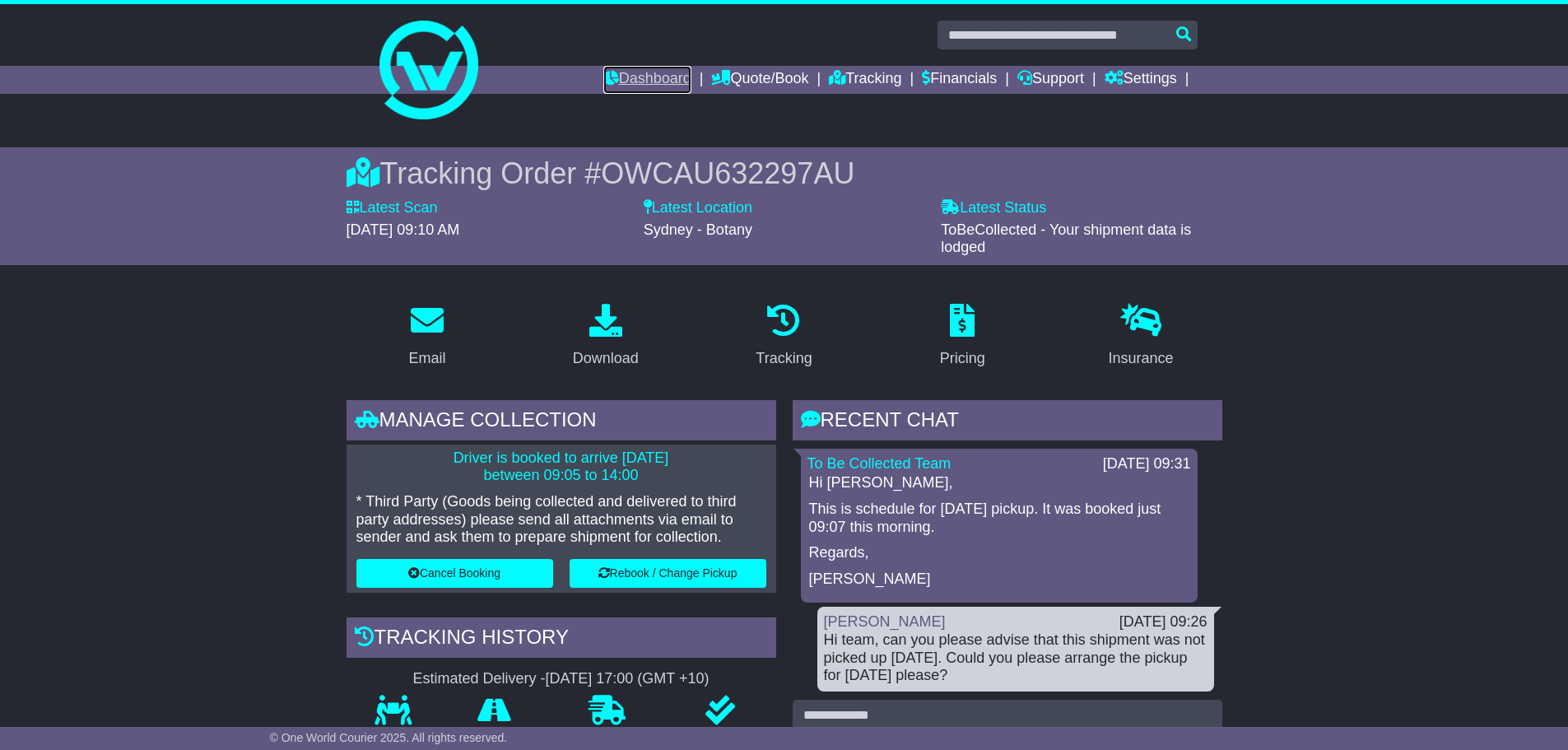
click at [622, 80] on link "Dashboard" at bounding box center [647, 80] width 88 height 28
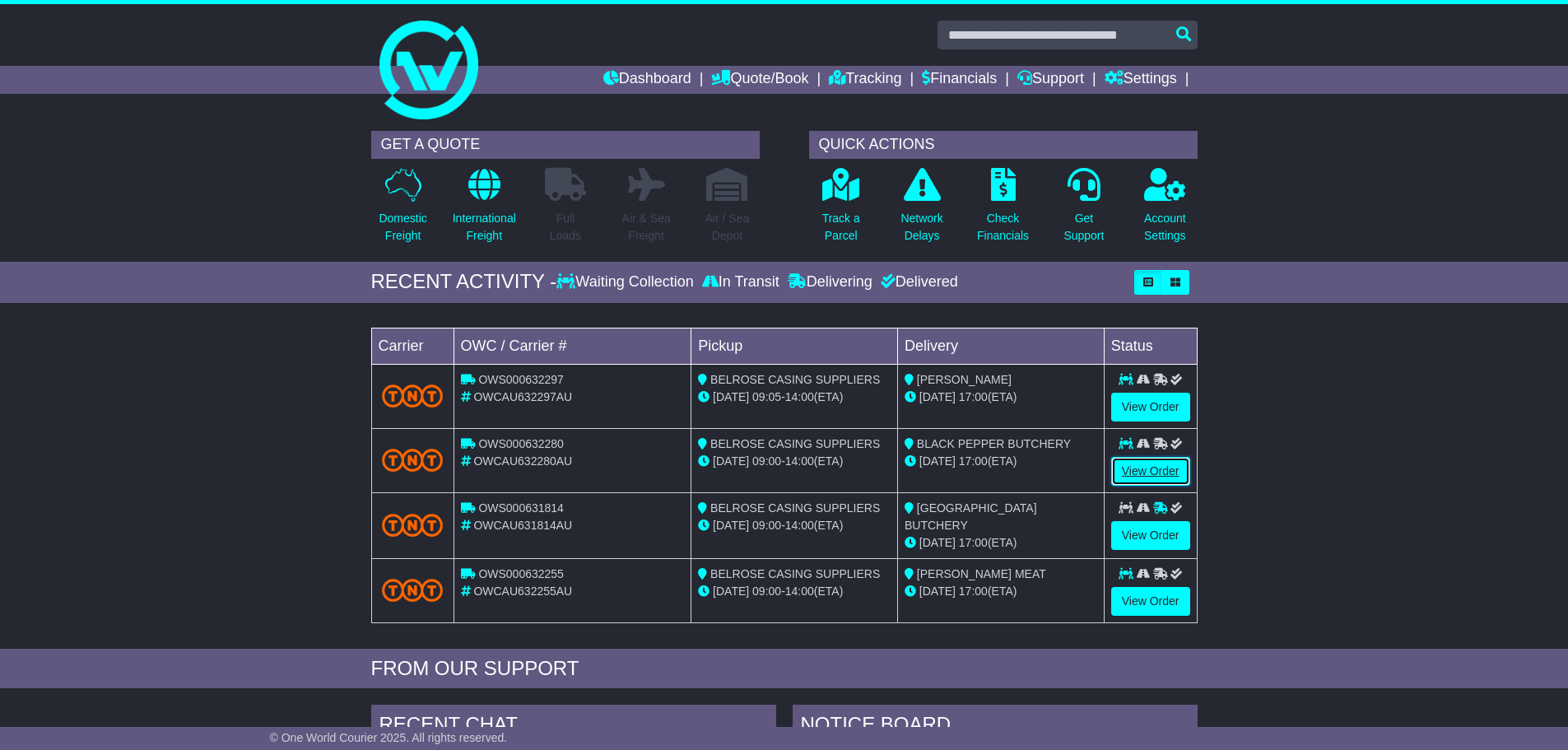
click at [1144, 480] on link "View Order" at bounding box center [1151, 471] width 79 height 28
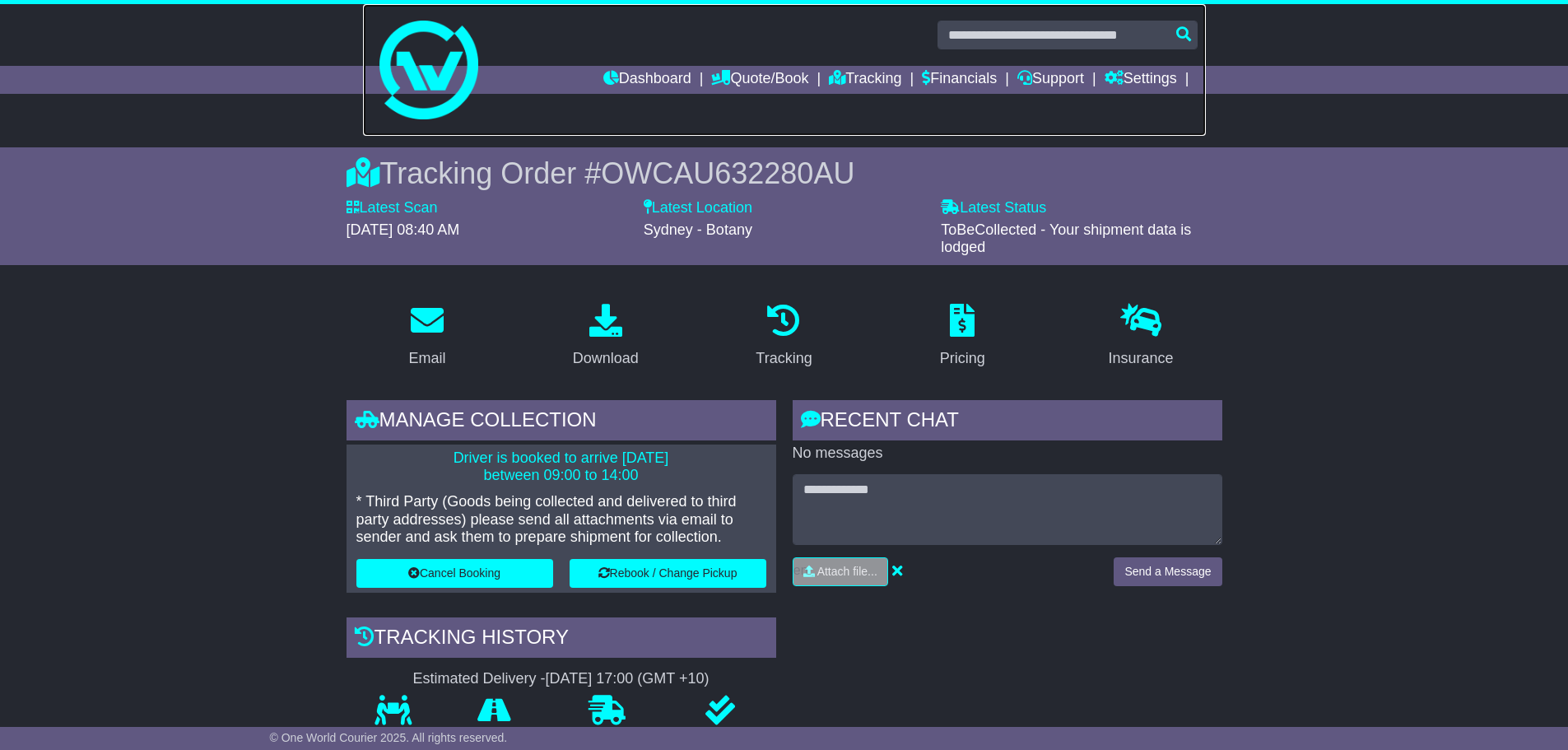
click at [582, 64] on link at bounding box center [784, 70] width 843 height 132
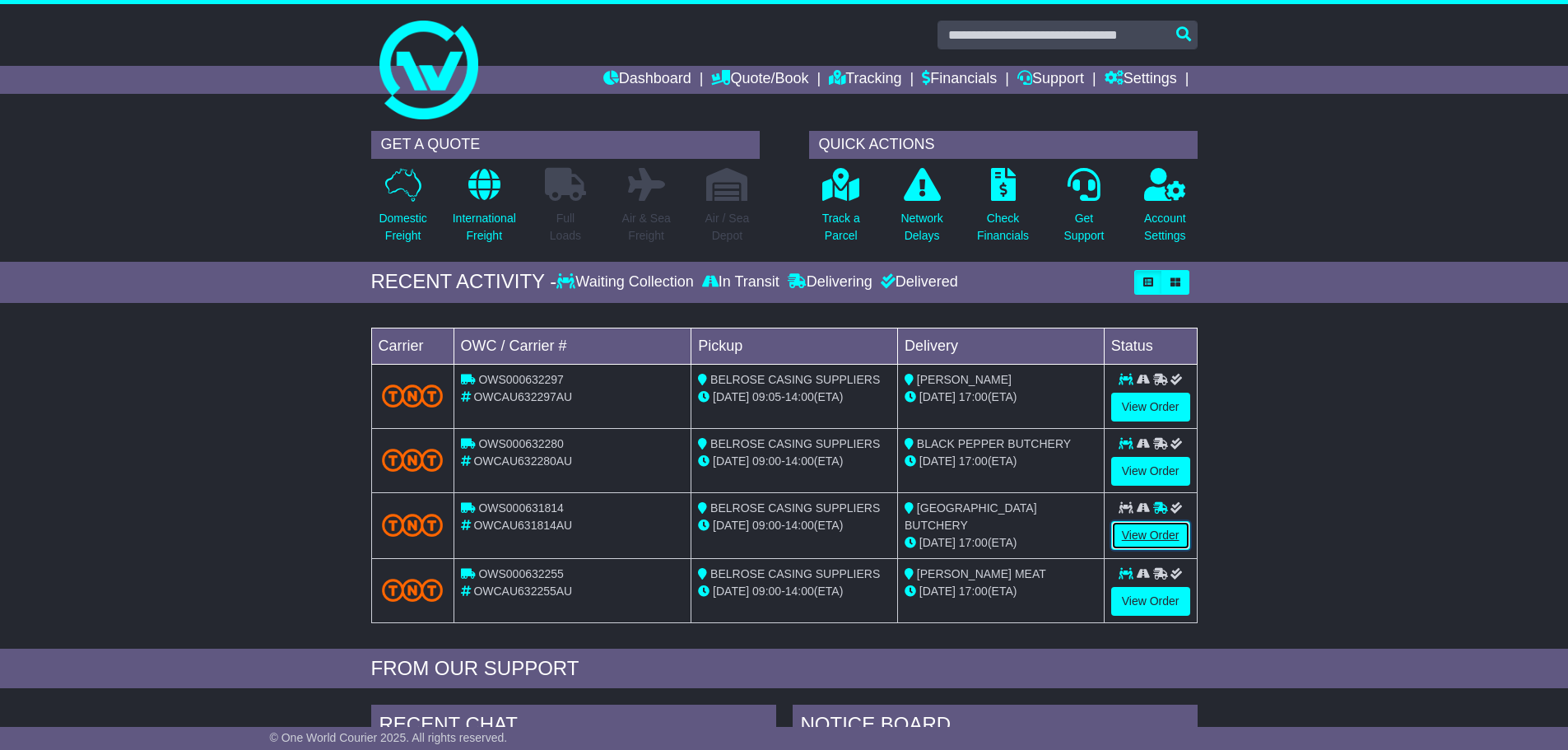
click at [1170, 533] on link "View Order" at bounding box center [1151, 535] width 79 height 28
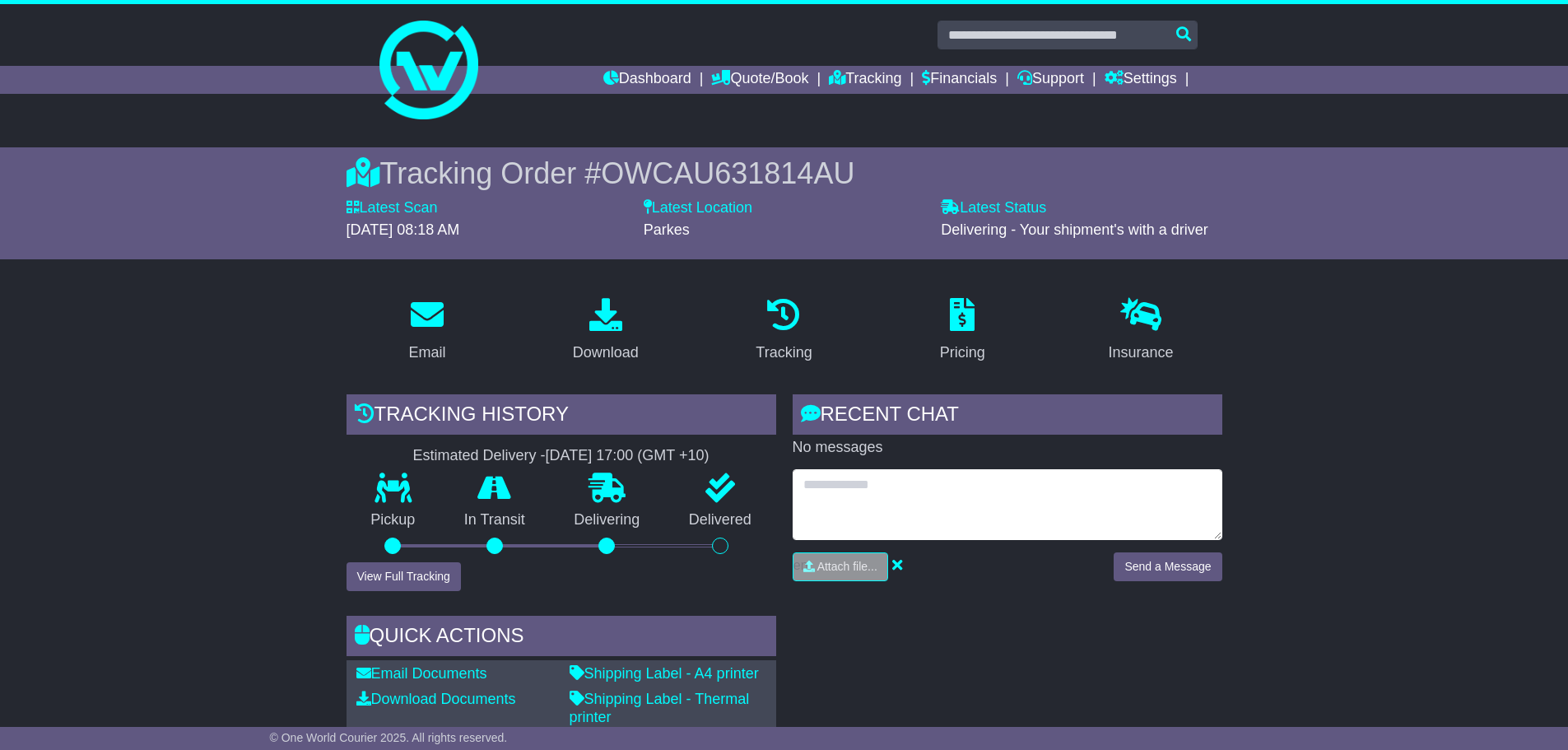
click at [927, 489] on textarea at bounding box center [1007, 504] width 430 height 71
click at [928, 508] on textarea at bounding box center [1007, 504] width 430 height 71
click at [978, 497] on textarea "**********" at bounding box center [1007, 504] width 430 height 71
type textarea "**********"
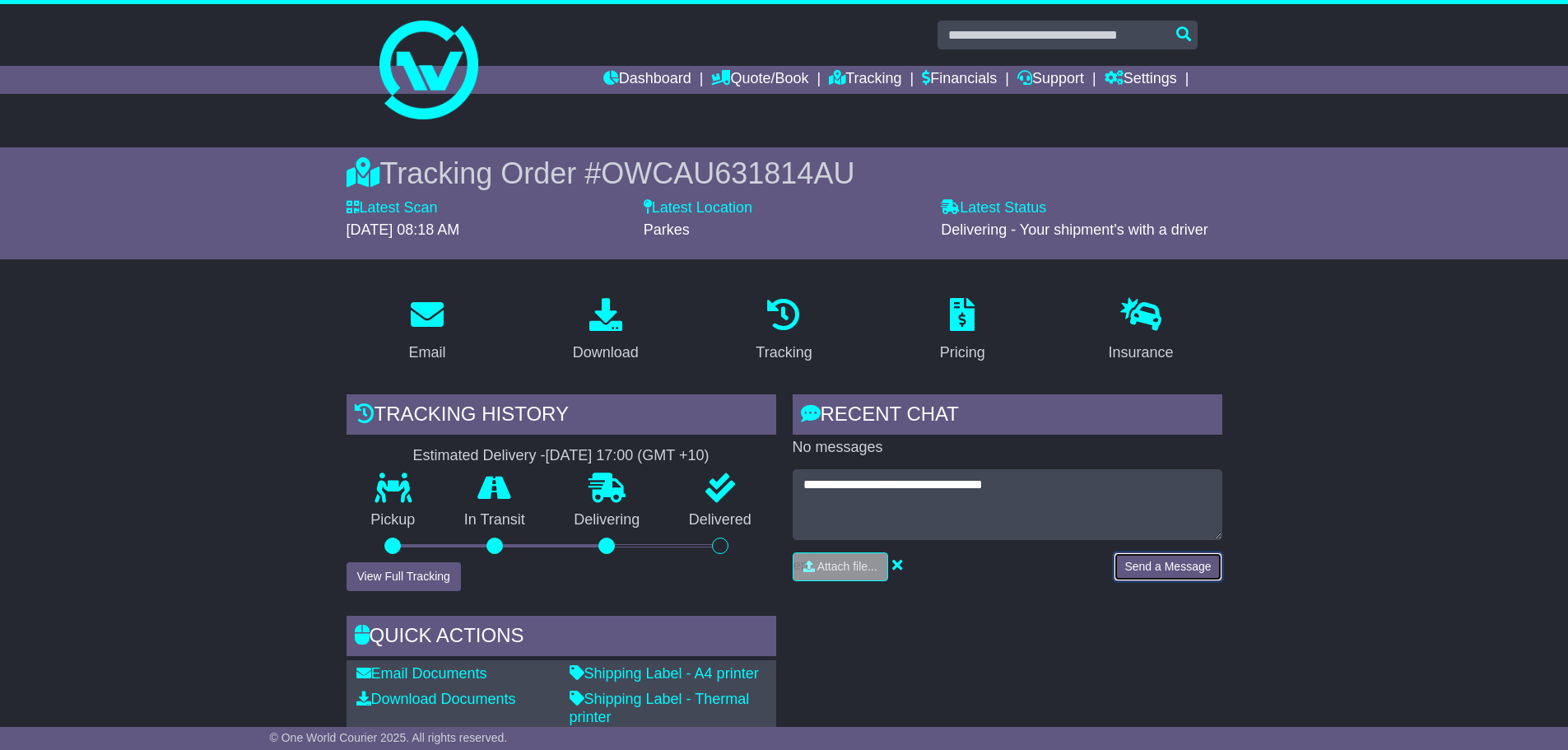
click at [1168, 565] on button "Send a Message" at bounding box center [1168, 566] width 108 height 28
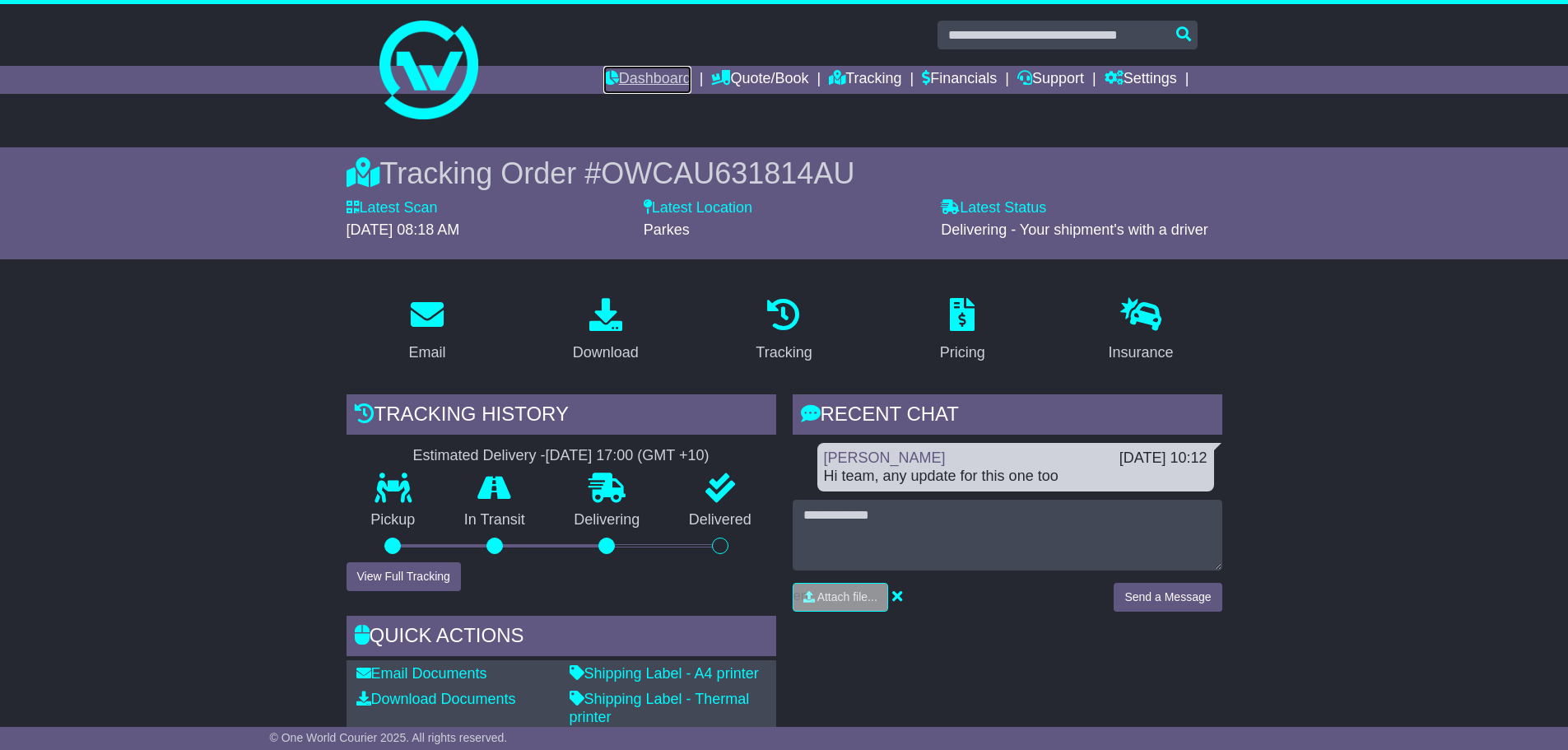
click at [662, 75] on link "Dashboard" at bounding box center [647, 80] width 88 height 28
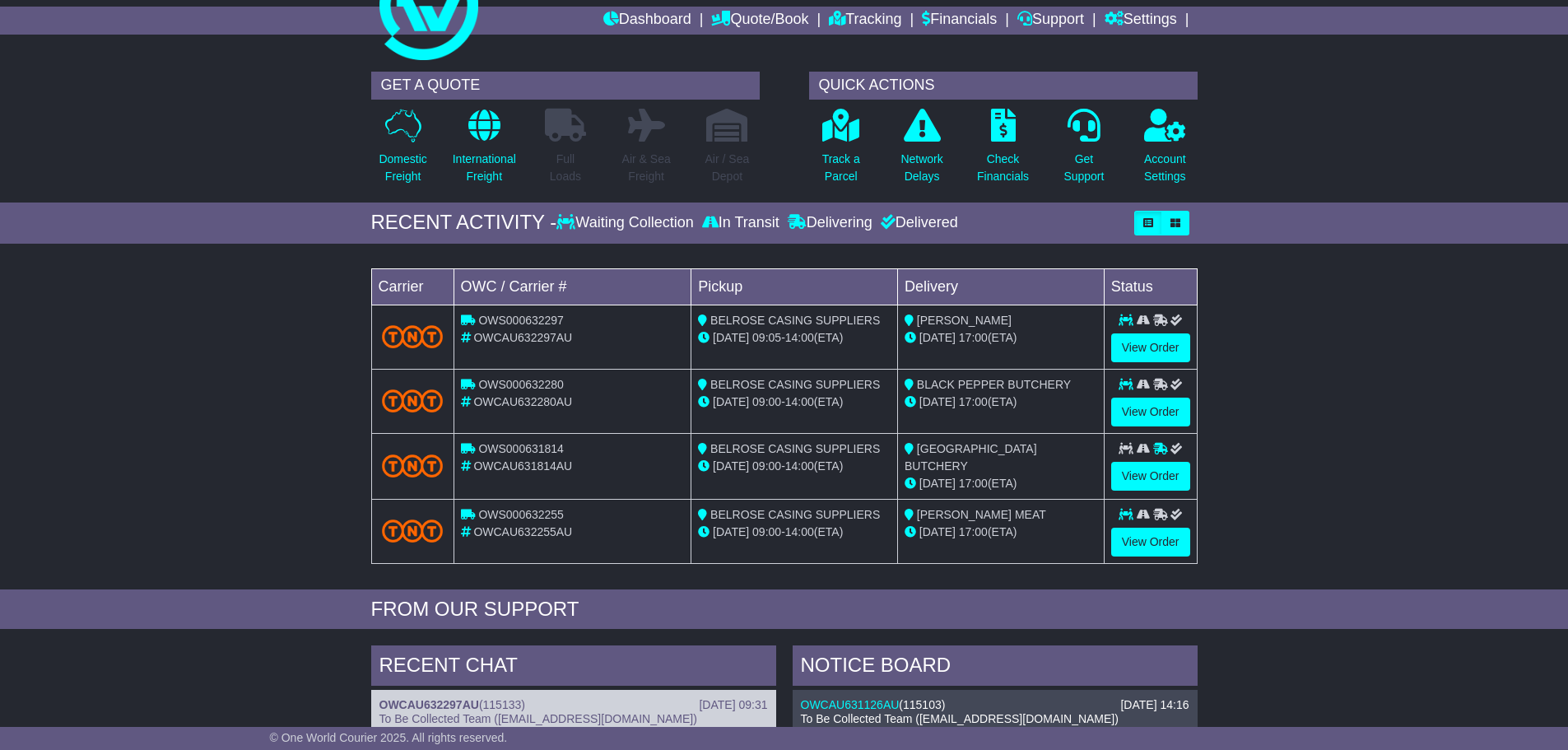
scroll to position [82, 0]
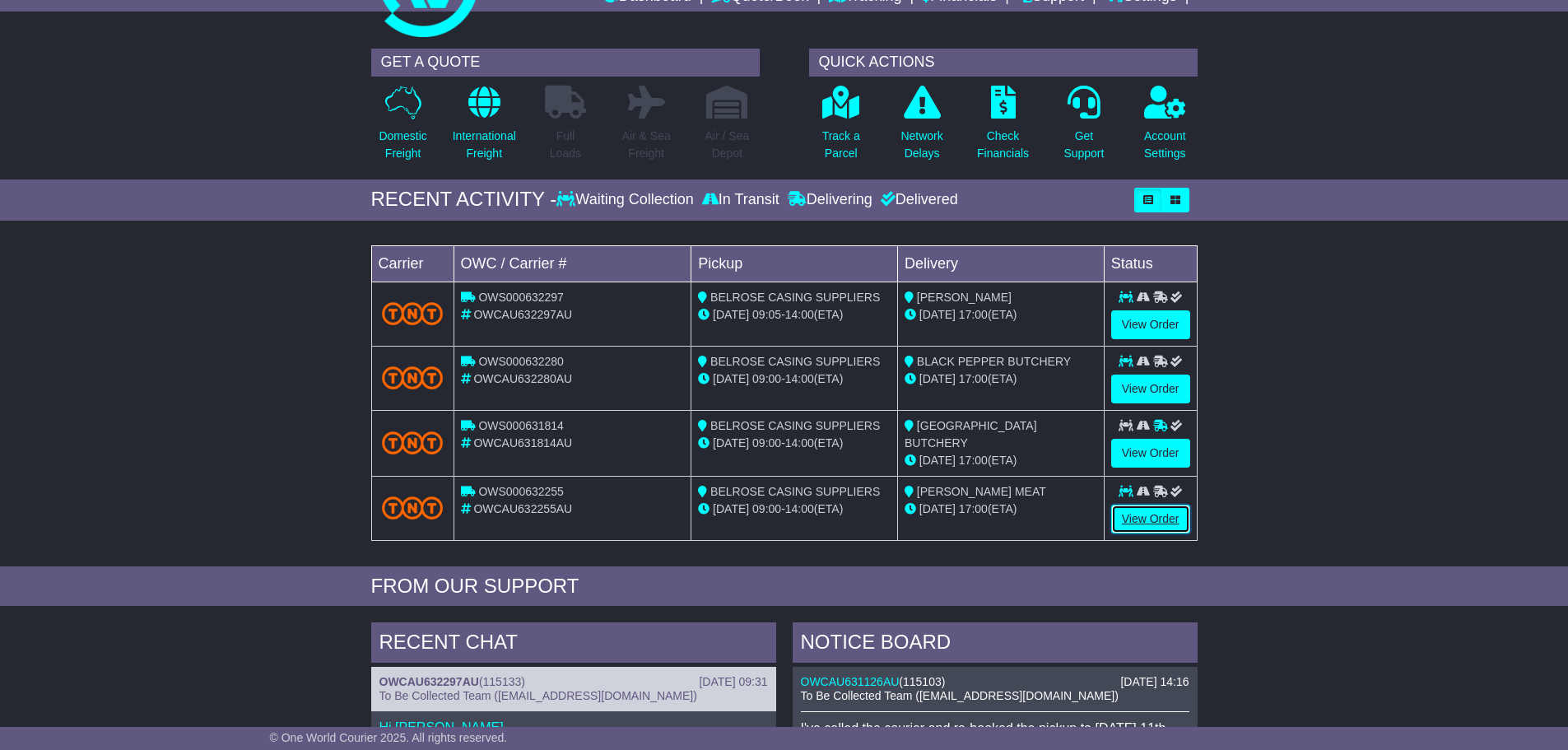
click at [1146, 515] on link "View Order" at bounding box center [1151, 519] width 79 height 28
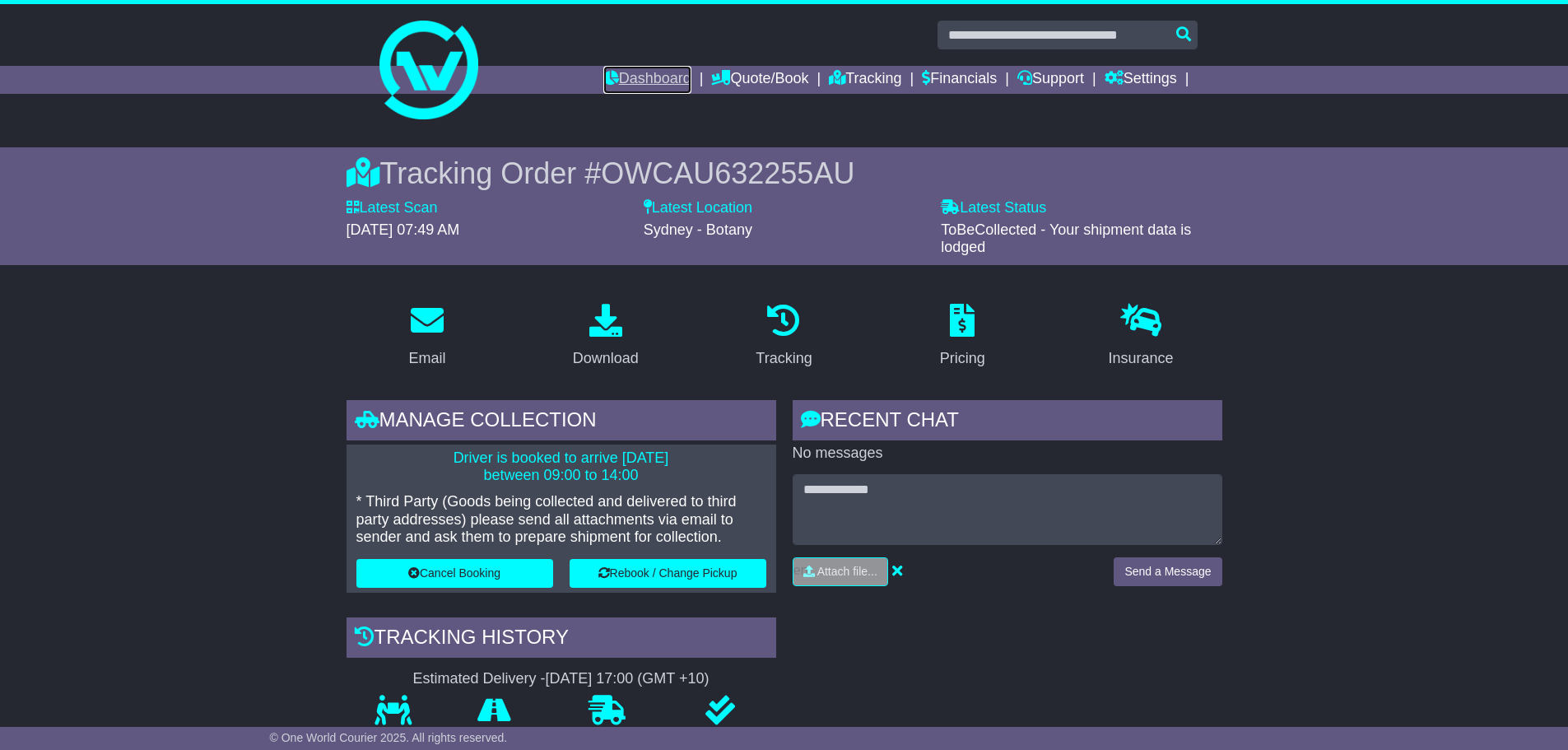
click at [622, 78] on link "Dashboard" at bounding box center [647, 80] width 88 height 28
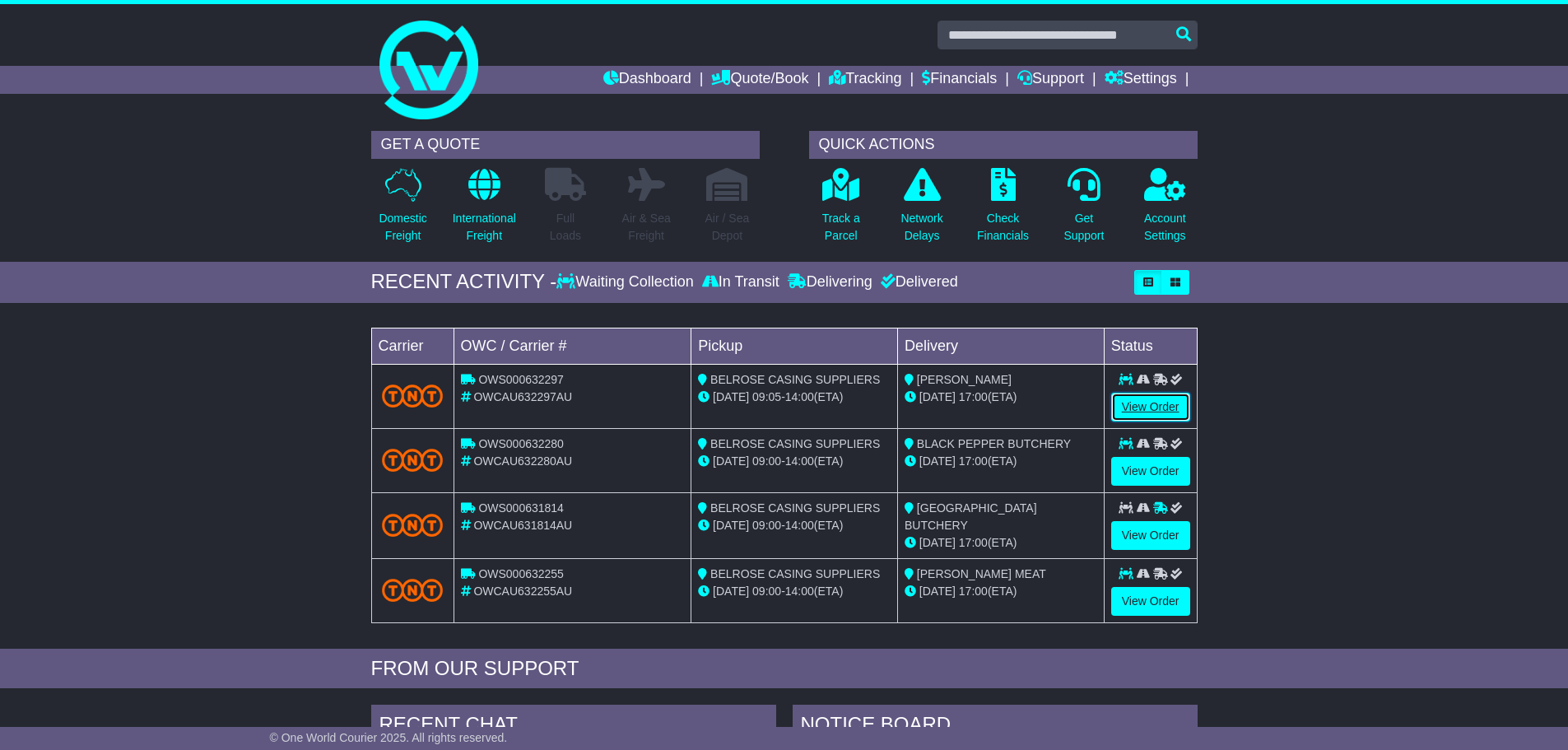
click at [1156, 399] on link "View Order" at bounding box center [1151, 407] width 79 height 28
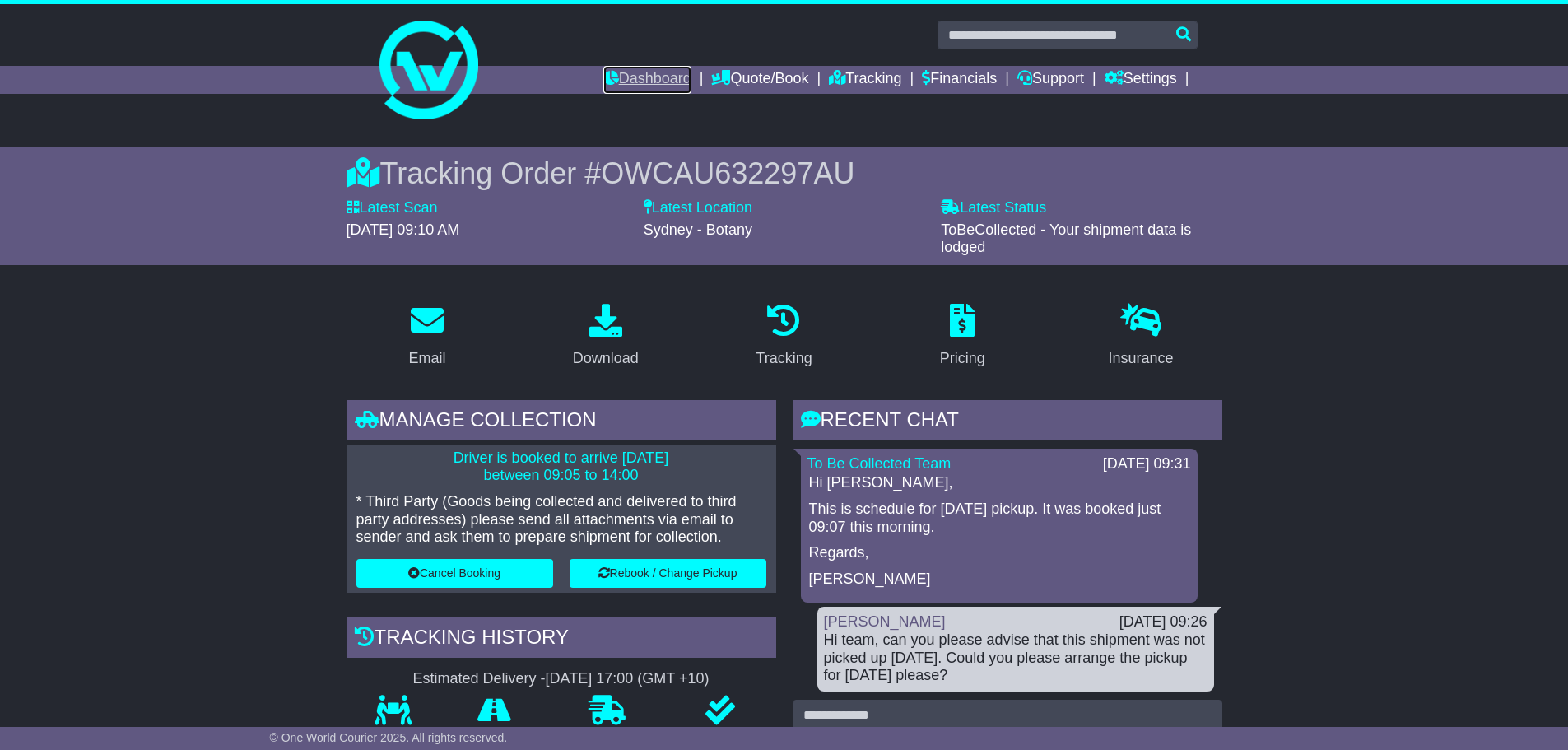
click at [615, 80] on link "Dashboard" at bounding box center [647, 80] width 88 height 28
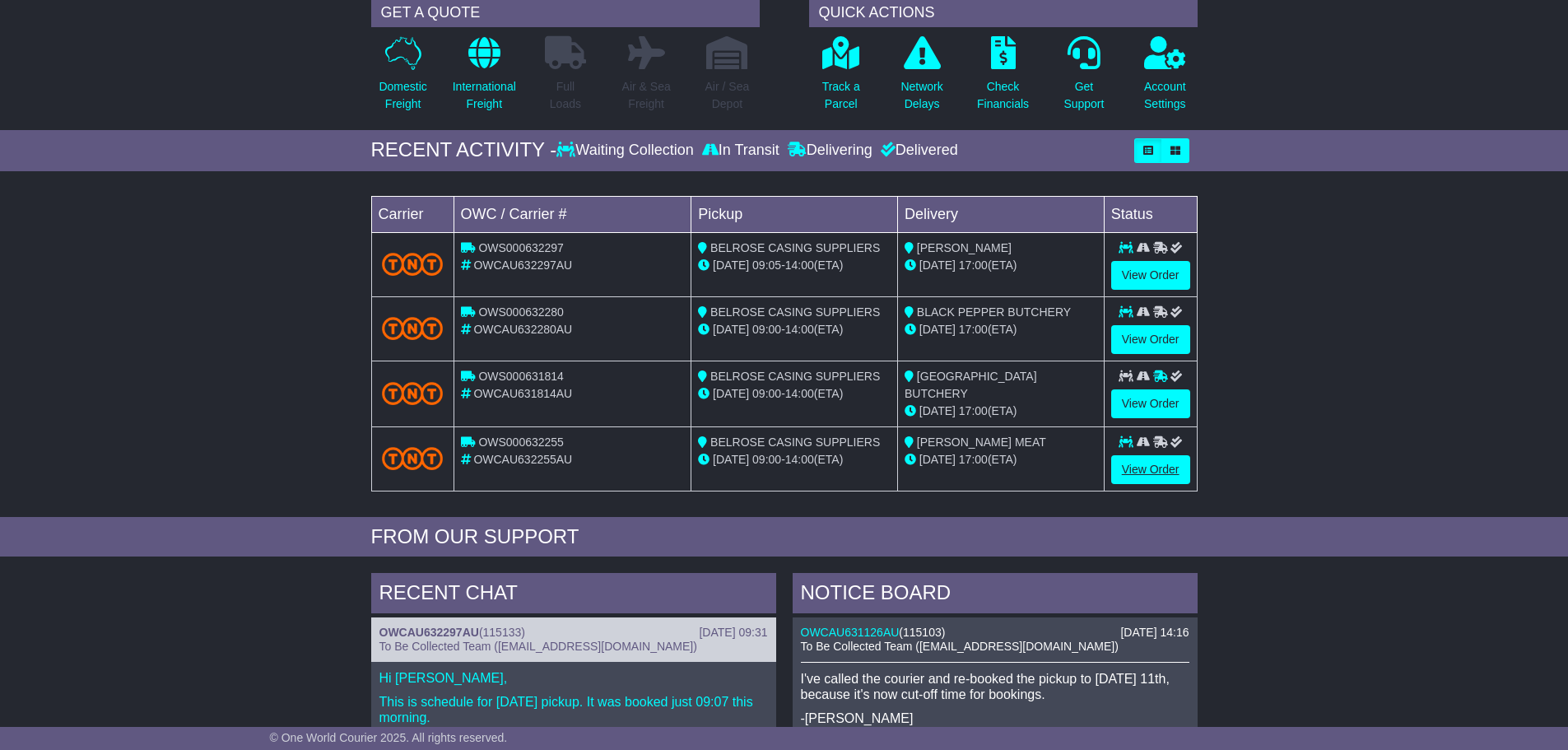
scroll to position [165, 0]
